Goal: Task Accomplishment & Management: Use online tool/utility

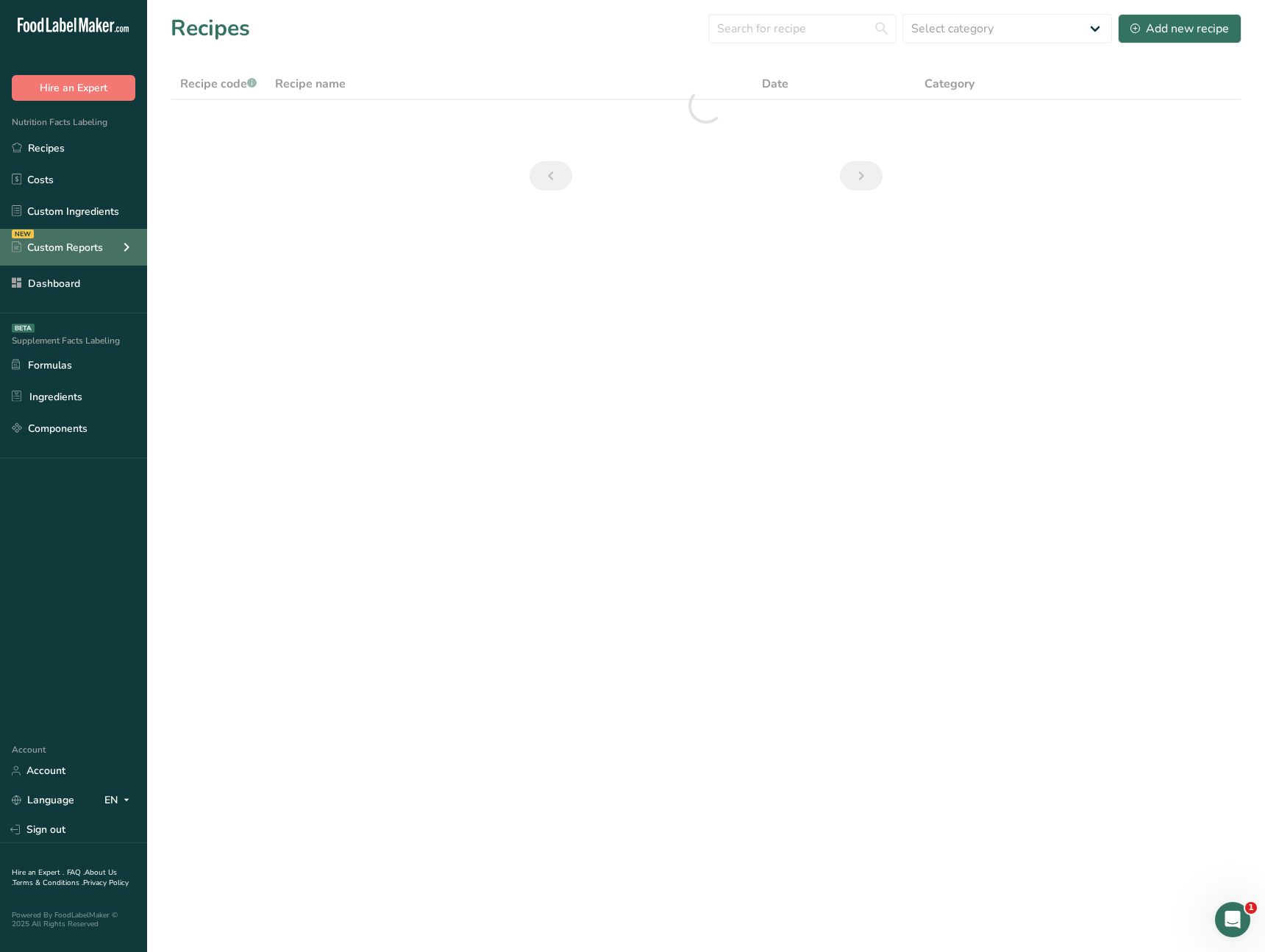
click at [122, 243] on icon at bounding box center [126, 247] width 17 height 26
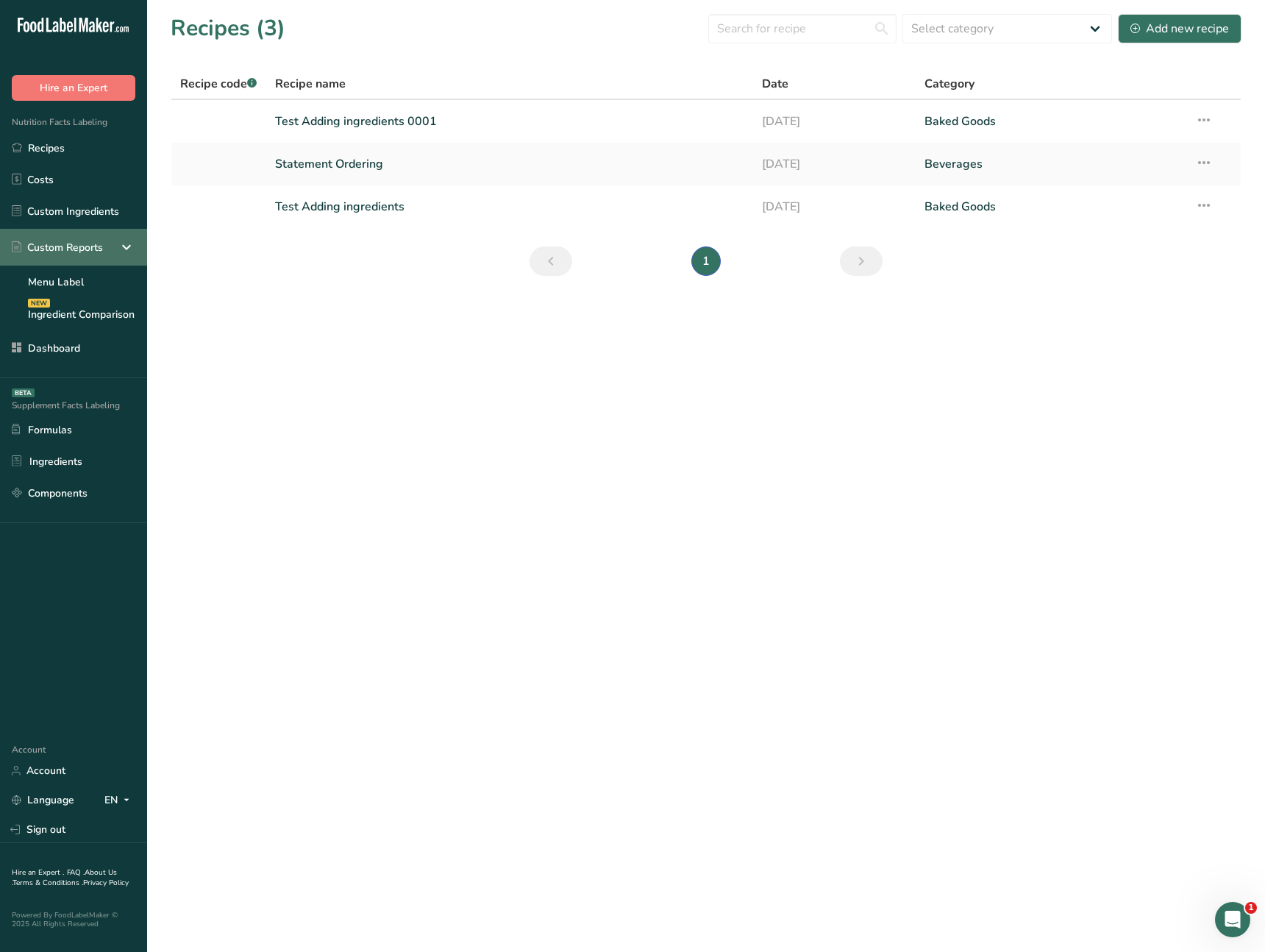
click at [124, 245] on icon at bounding box center [126, 247] width 17 height 26
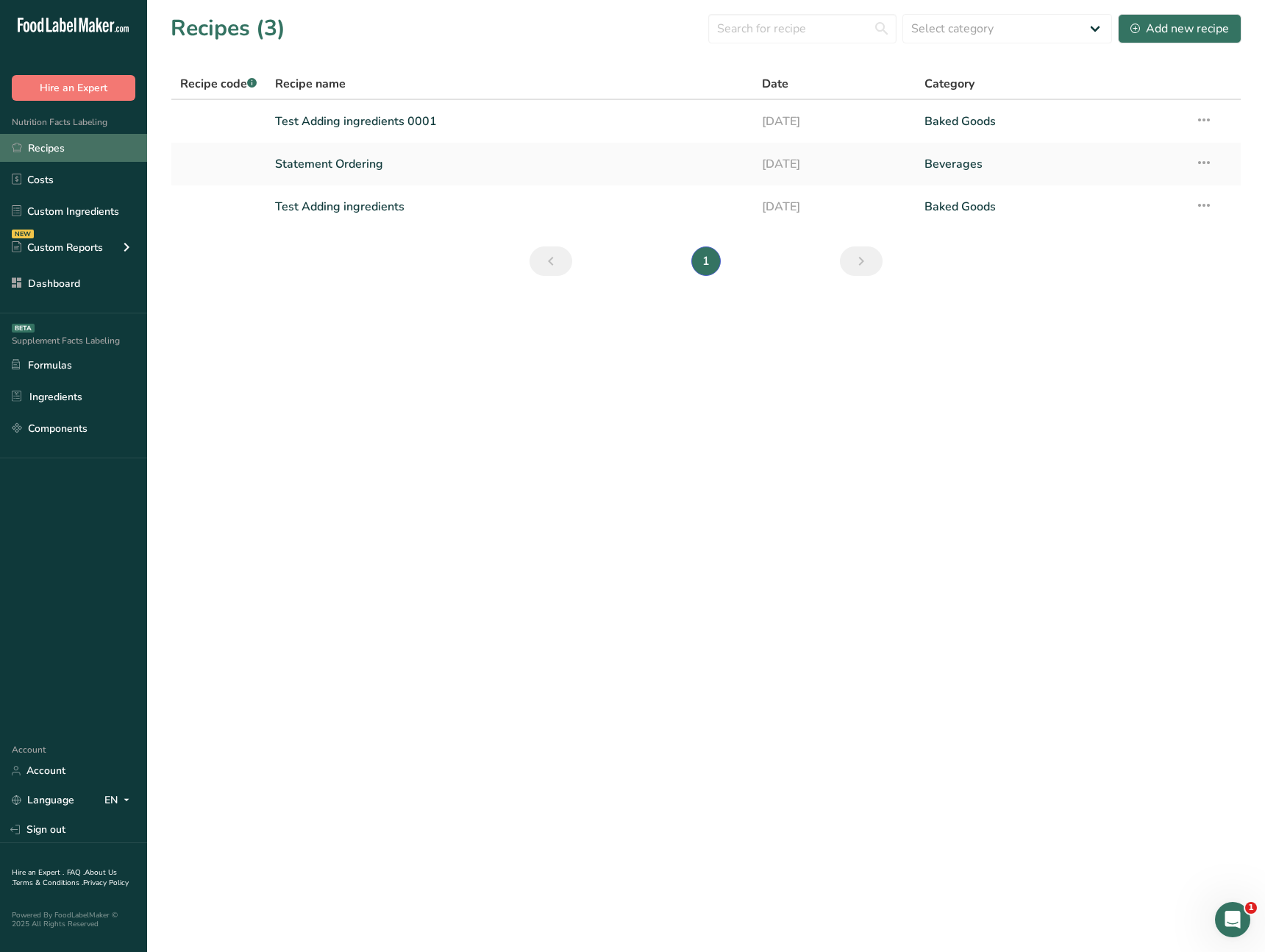
click at [100, 152] on link "Recipes" at bounding box center [73, 148] width 147 height 28
click at [390, 109] on link "Test Adding ingredients 0001" at bounding box center [510, 122] width 470 height 31
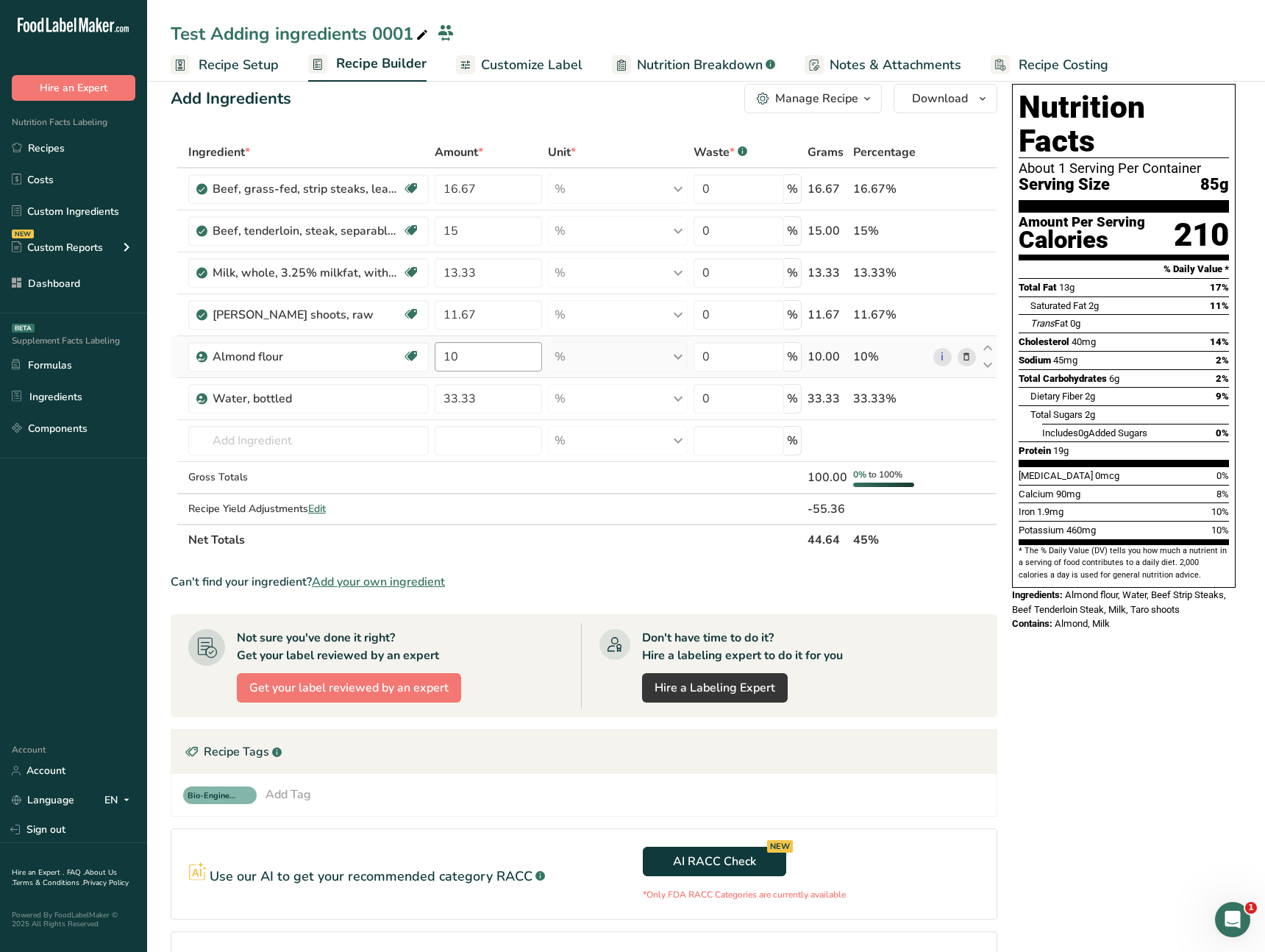
scroll to position [200, 0]
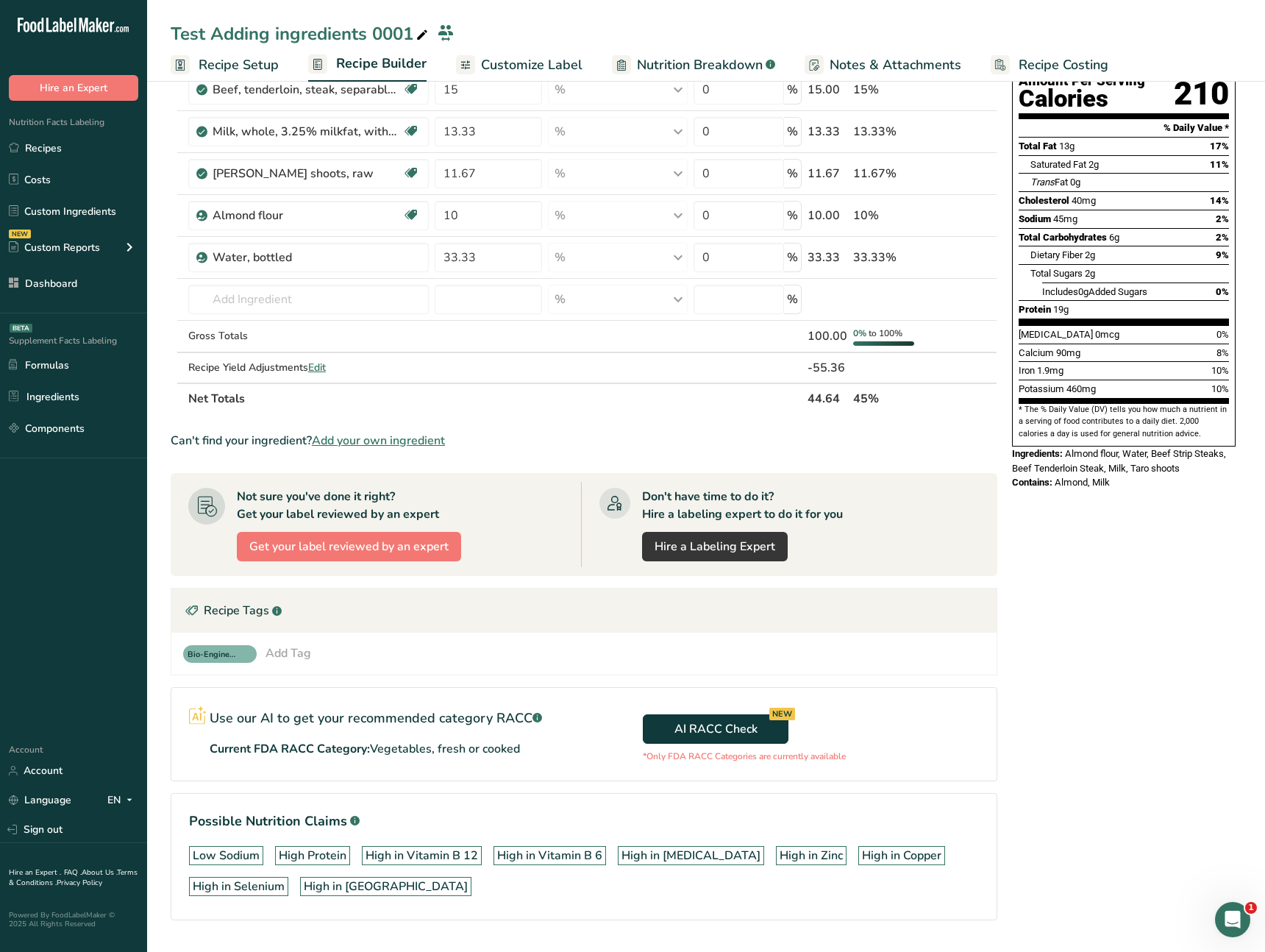
scroll to position [165, 0]
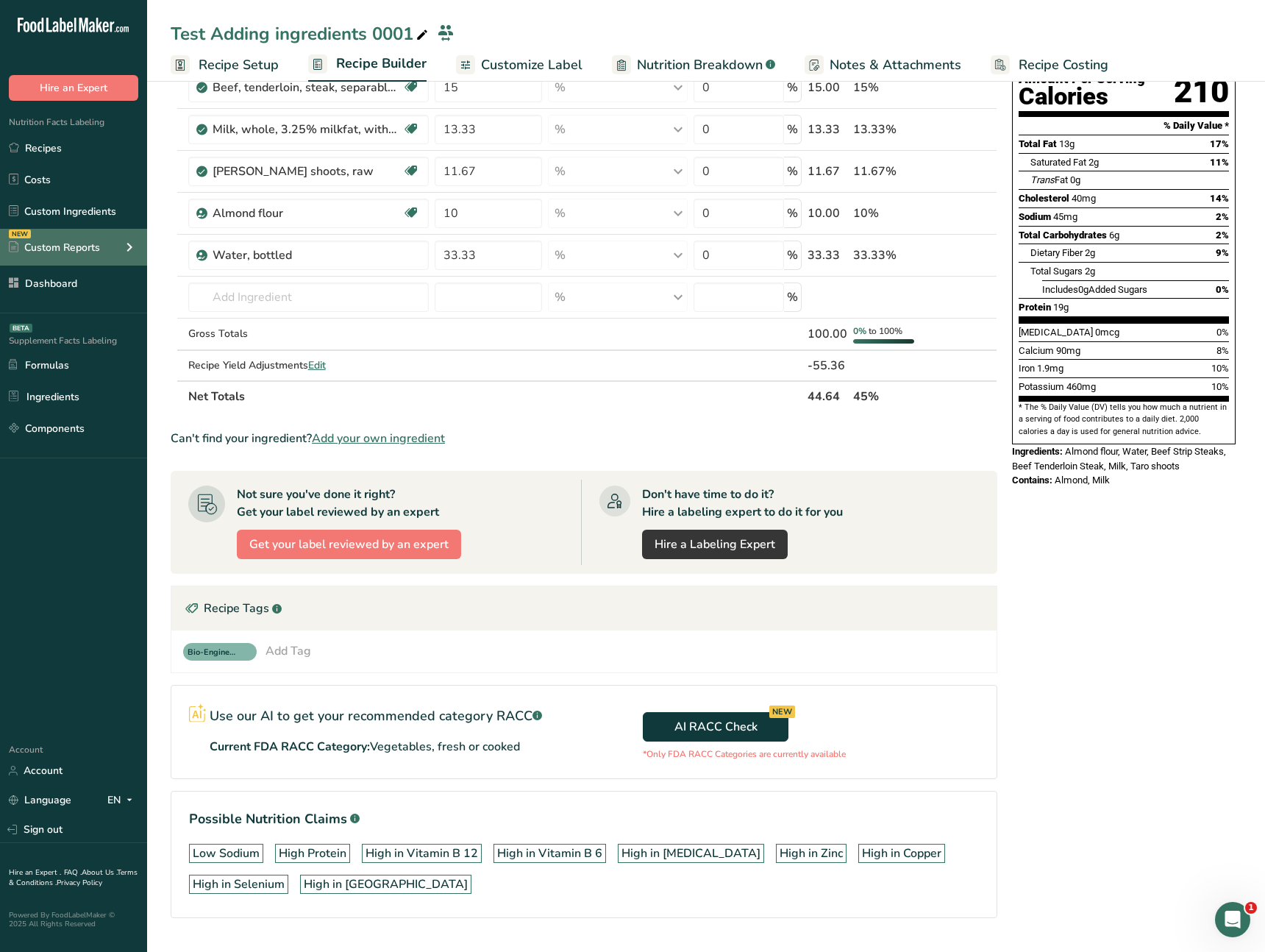
click at [133, 252] on icon at bounding box center [129, 247] width 17 height 26
click at [133, 250] on icon at bounding box center [129, 247] width 17 height 26
